Goal: Information Seeking & Learning: Find specific fact

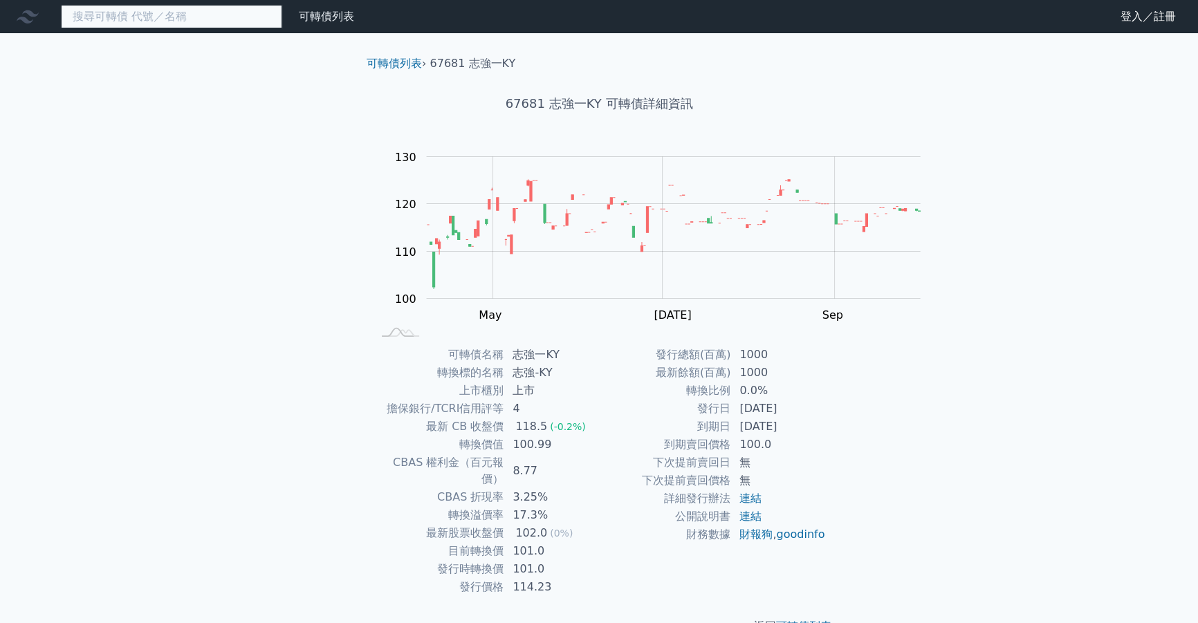
click at [214, 20] on input at bounding box center [171, 17] width 221 height 24
type input "ㄉ"
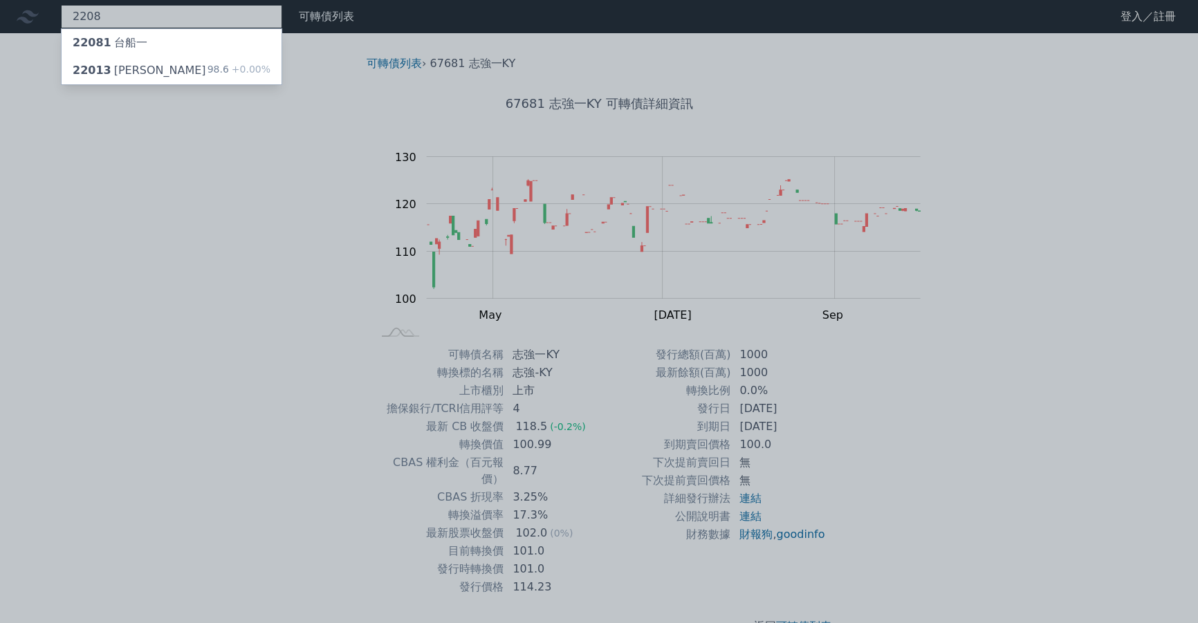
type input "2208"
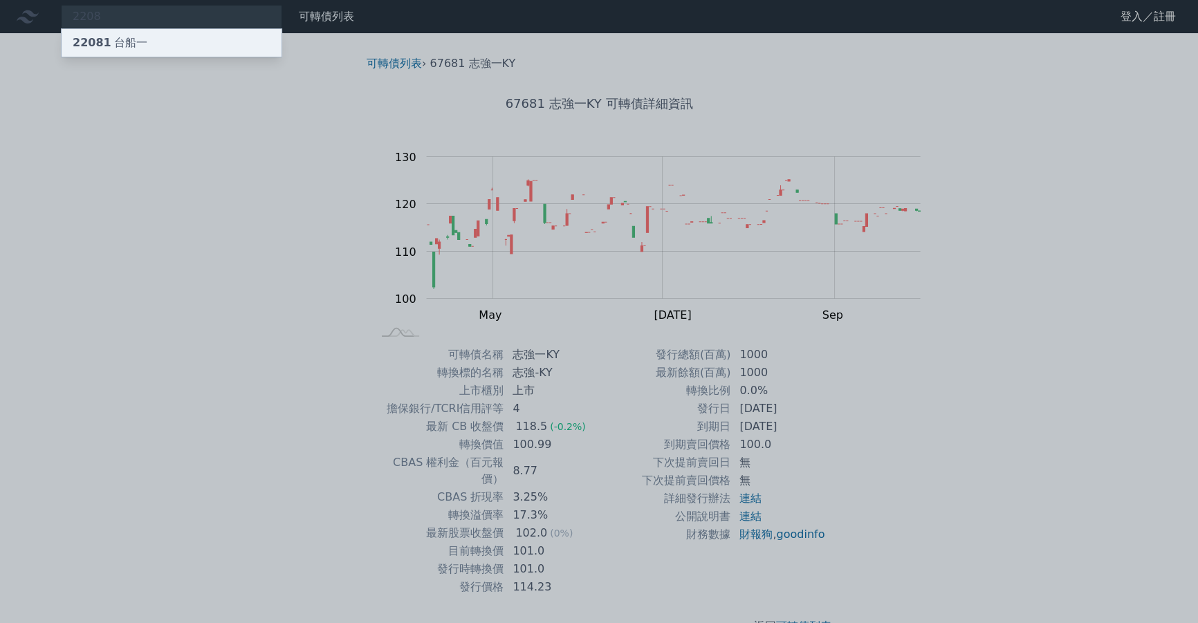
click at [181, 46] on div "22081 台船一" at bounding box center [172, 43] width 220 height 28
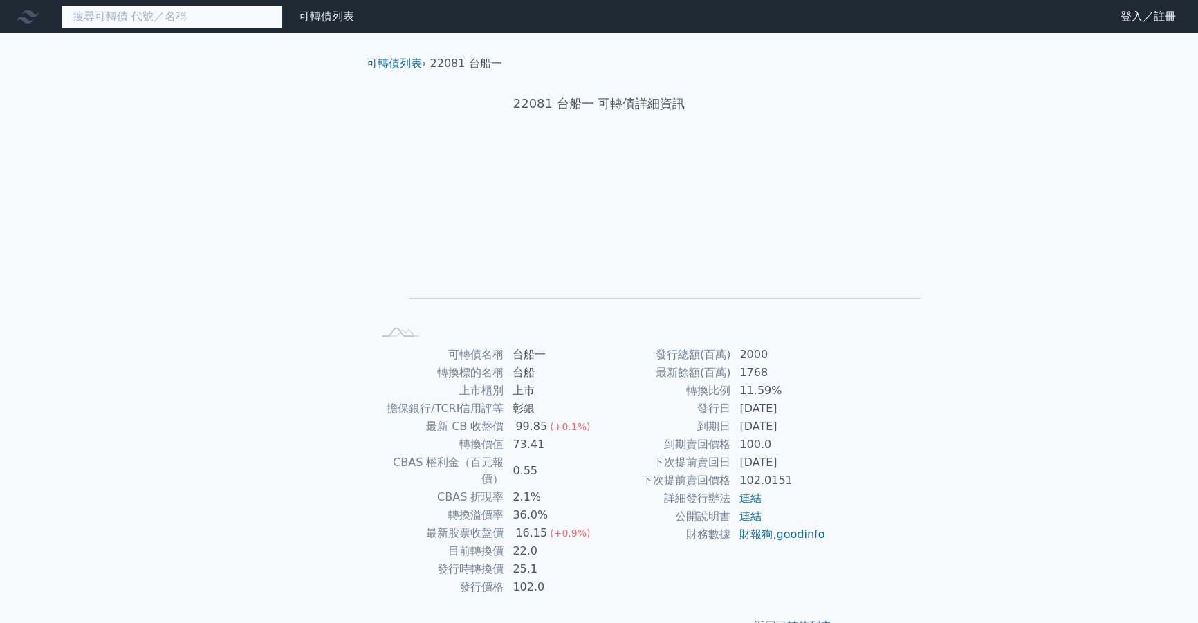
click at [201, 21] on input at bounding box center [171, 17] width 221 height 24
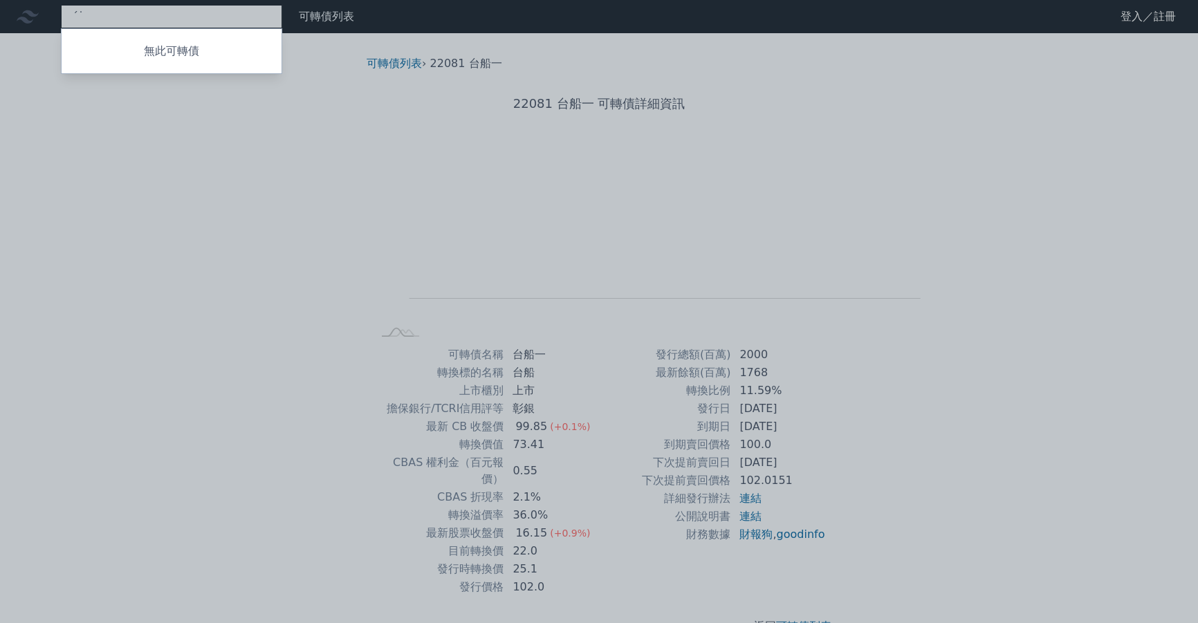
type input "ˊ"
type input "6753"
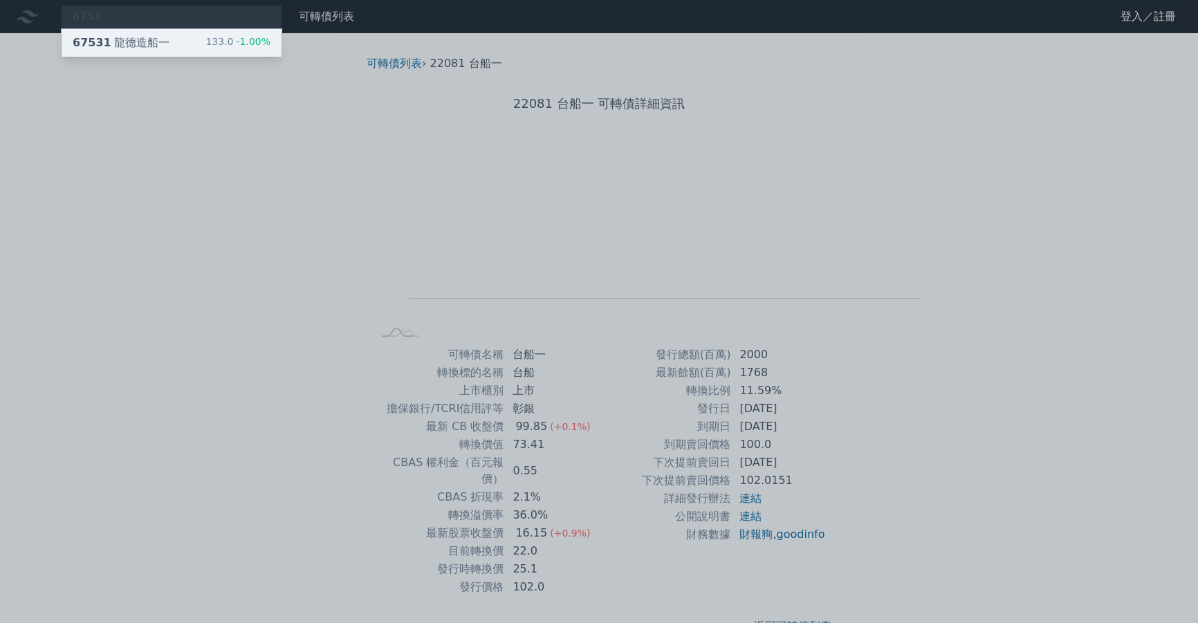
click at [170, 48] on div "67531 龍德造船一" at bounding box center [121, 43] width 97 height 17
